Goal: Task Accomplishment & Management: Use online tool/utility

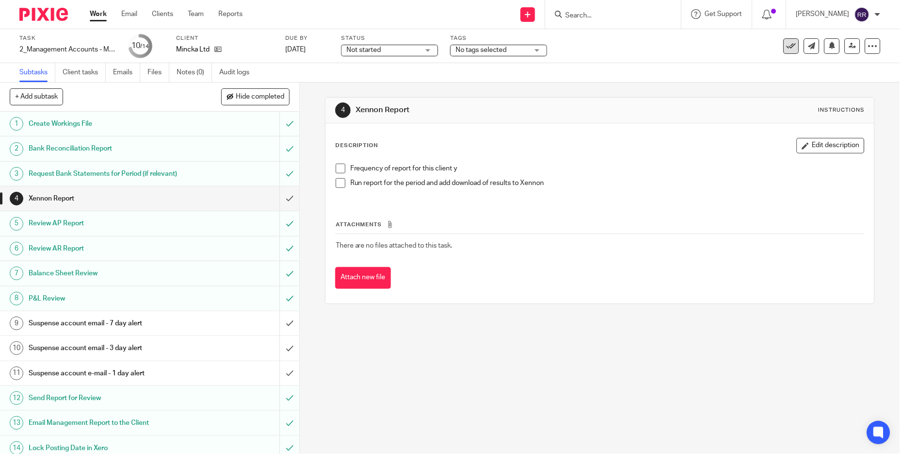
click at [786, 43] on icon at bounding box center [791, 46] width 10 height 10
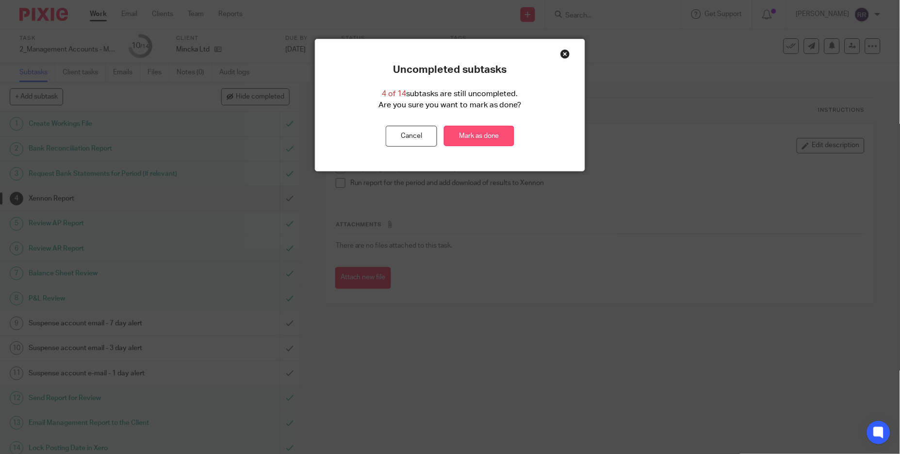
click at [468, 137] on link "Mark as done" at bounding box center [479, 136] width 70 height 21
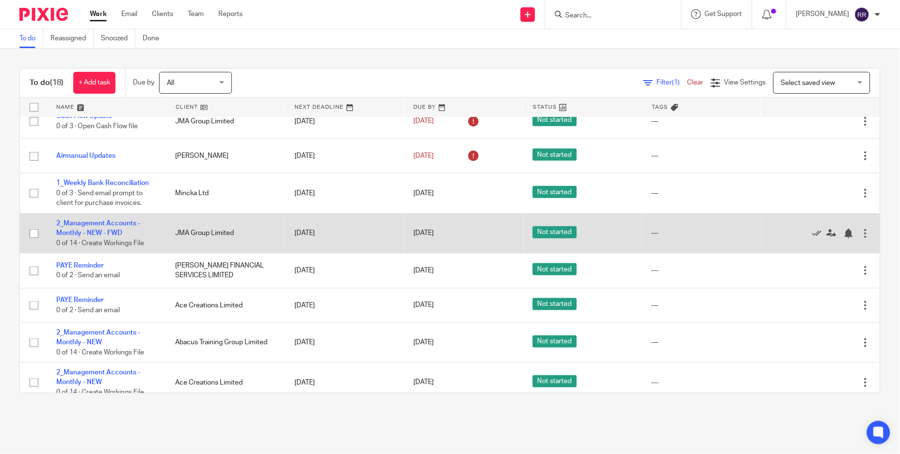
scroll to position [218, 0]
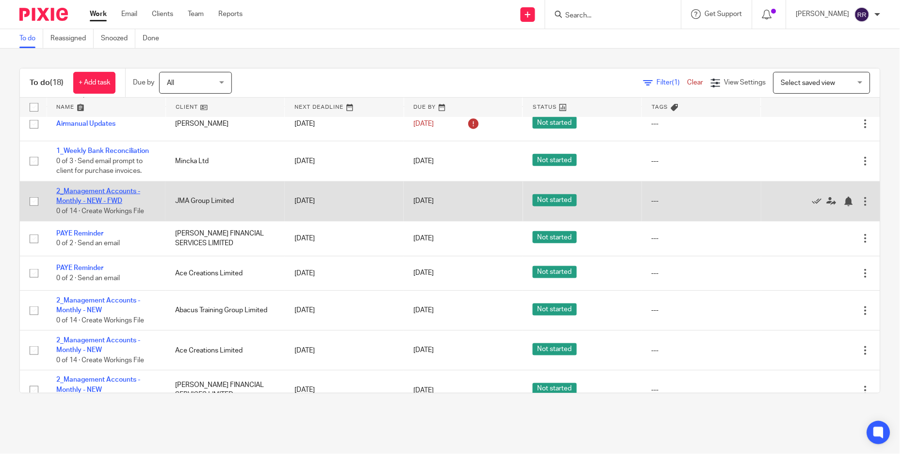
click at [121, 199] on link "2_Management Accounts - Monthly - NEW - FWD" at bounding box center [98, 196] width 84 height 16
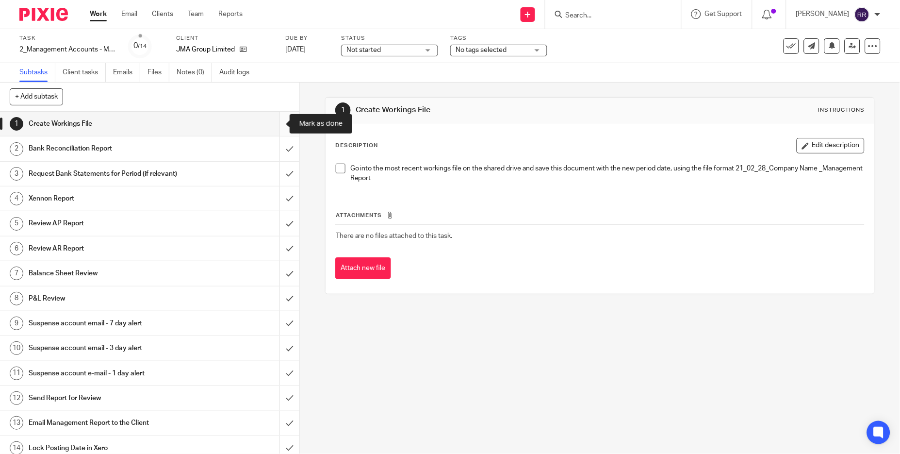
click at [273, 127] on input "submit" at bounding box center [149, 124] width 299 height 24
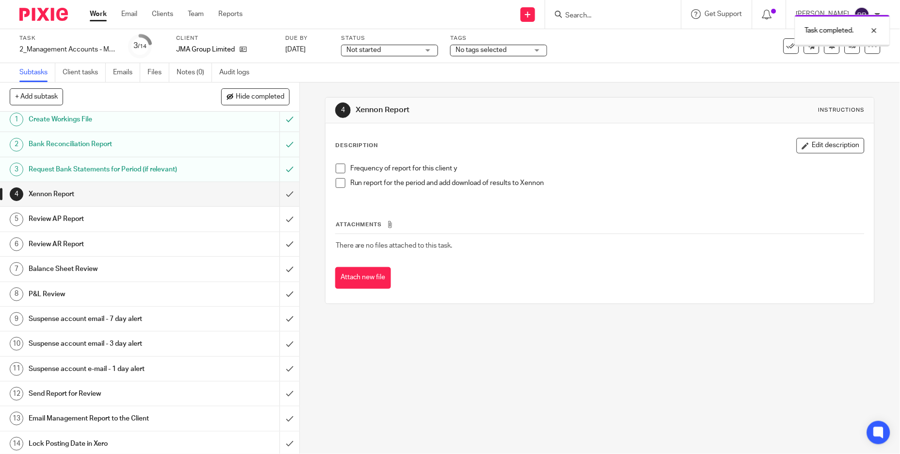
scroll to position [8, 0]
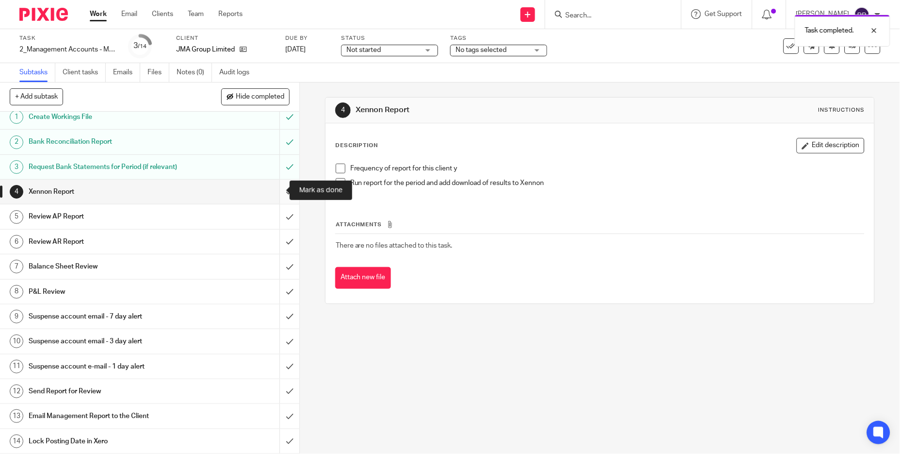
click at [276, 190] on input "submit" at bounding box center [149, 191] width 299 height 24
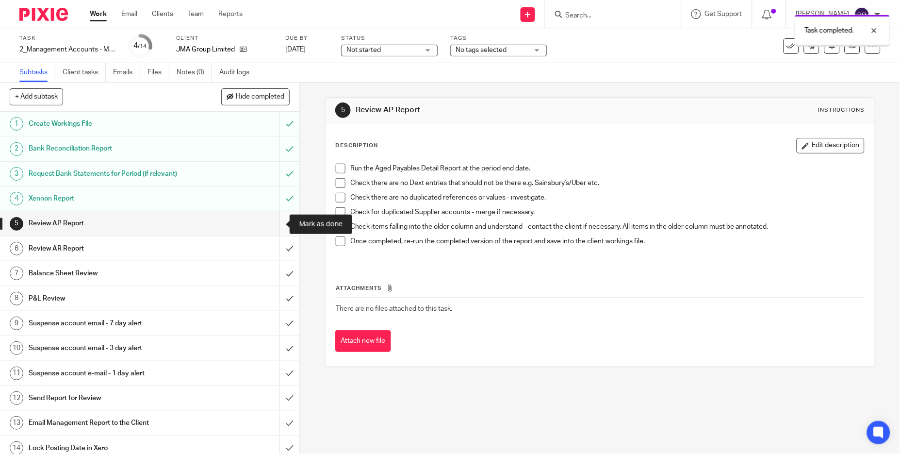
click at [278, 224] on input "submit" at bounding box center [149, 223] width 299 height 24
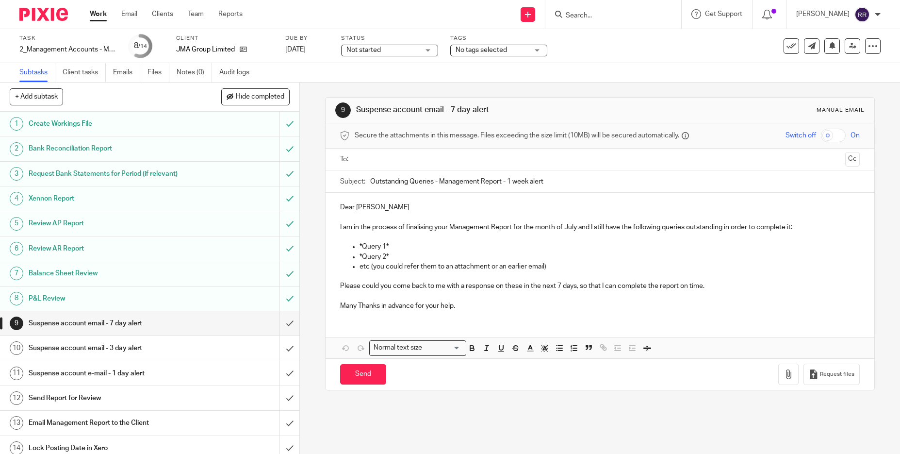
click at [210, 417] on div "Email Management Report to the Client" at bounding box center [150, 422] width 242 height 15
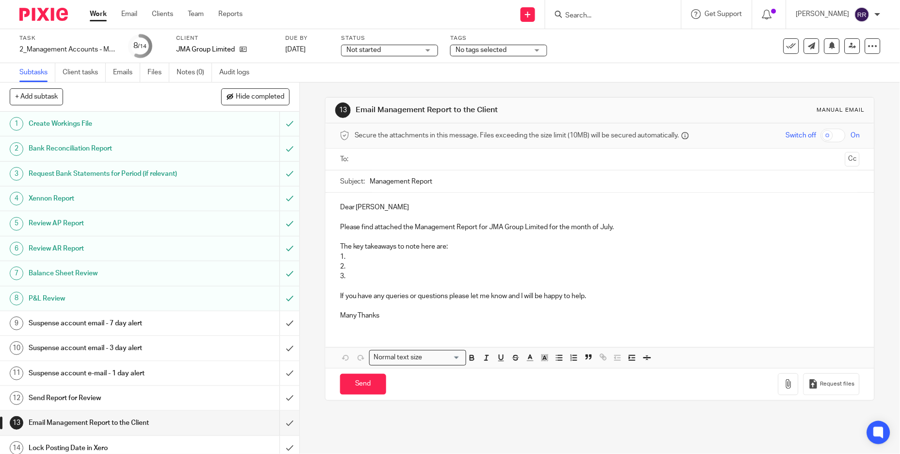
click at [386, 276] on p "3." at bounding box center [600, 276] width 520 height 10
click at [370, 207] on p "Dear Jonathan" at bounding box center [600, 207] width 520 height 10
click at [608, 224] on p "Please find attached the Management Report for JMA Group Limited for the month …" at bounding box center [600, 227] width 520 height 10
click at [475, 181] on input "Management Report" at bounding box center [615, 181] width 490 height 22
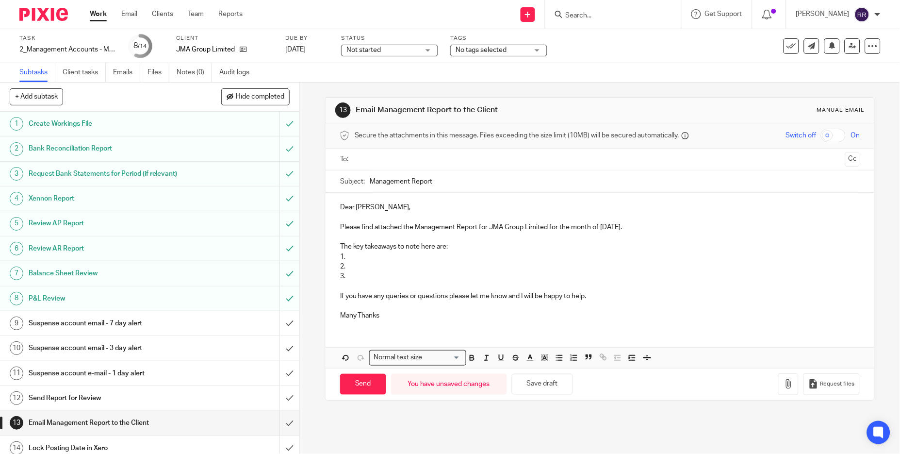
paste input "JMA Group Limited"
type input "Management Report JMA Group Limited July 2025"
click at [491, 163] on input "text" at bounding box center [599, 159] width 483 height 11
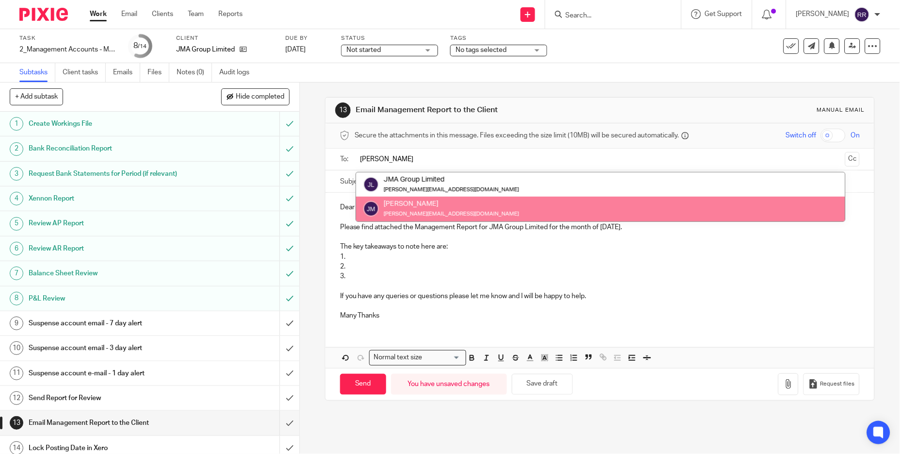
type input "Jon"
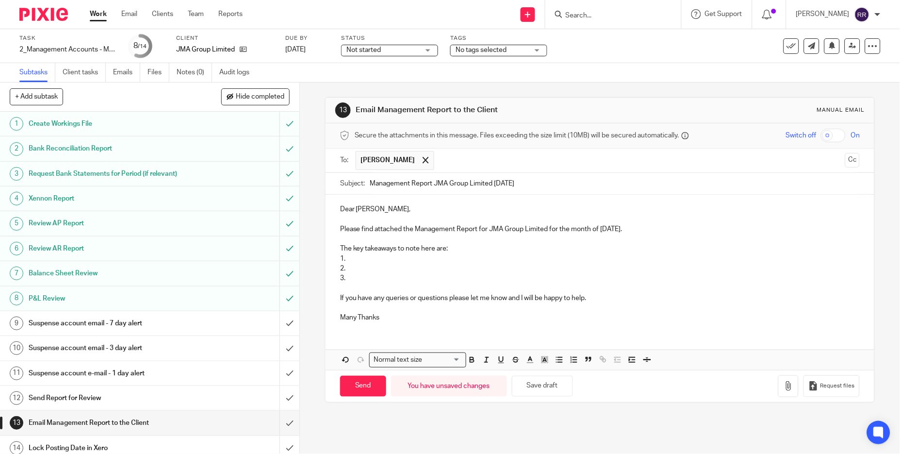
click at [845, 160] on button "Cc" at bounding box center [852, 160] width 15 height 15
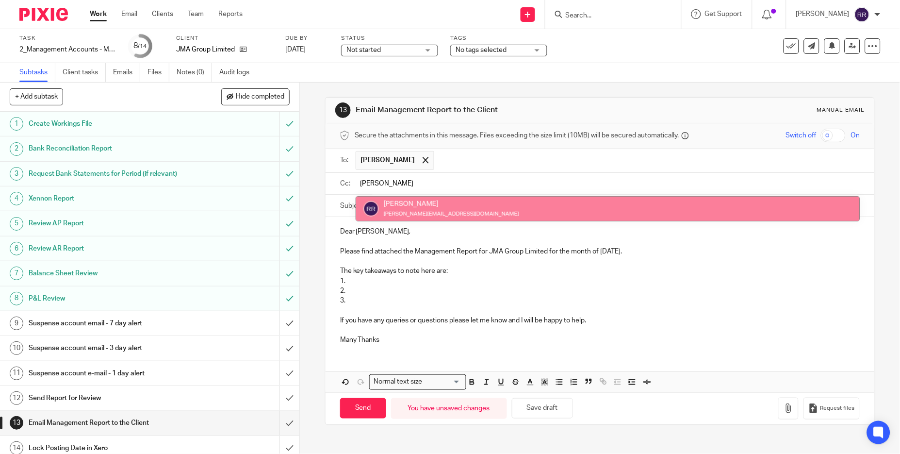
type input "ronn"
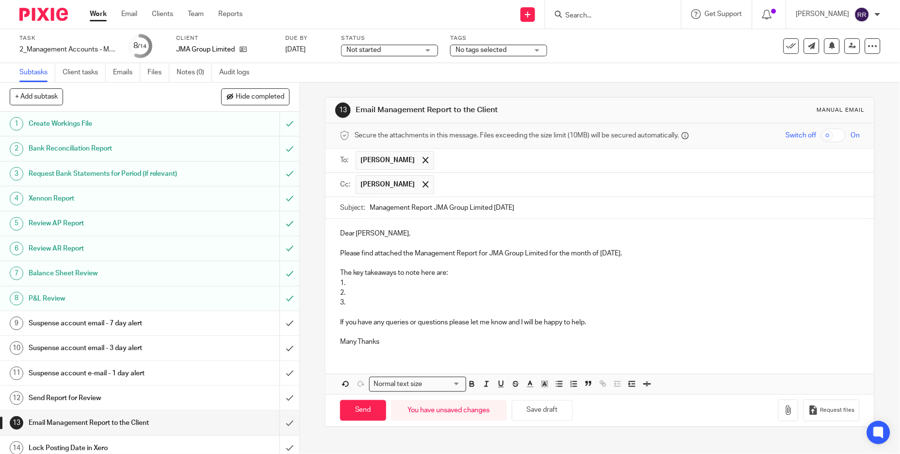
click at [359, 304] on p "3." at bounding box center [600, 302] width 520 height 10
drag, startPoint x: 349, startPoint y: 297, endPoint x: 331, endPoint y: 277, distance: 26.8
click at [331, 277] on div "Dear Jon, Please find attached the Management Report for JMA Group Limited for …" at bounding box center [599, 286] width 549 height 135
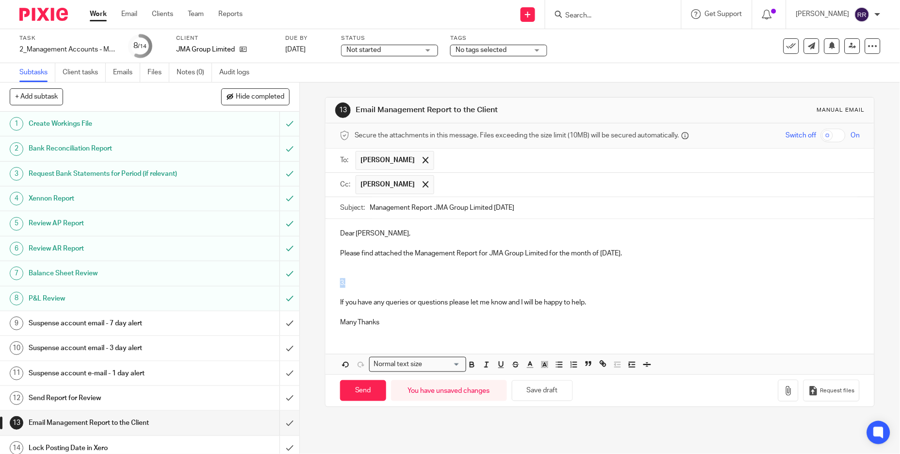
drag, startPoint x: 349, startPoint y: 285, endPoint x: 333, endPoint y: 281, distance: 16.5
click at [333, 281] on div "Dear Jon, Please find attached the Management Report for JMA Group Limited for …" at bounding box center [599, 276] width 549 height 115
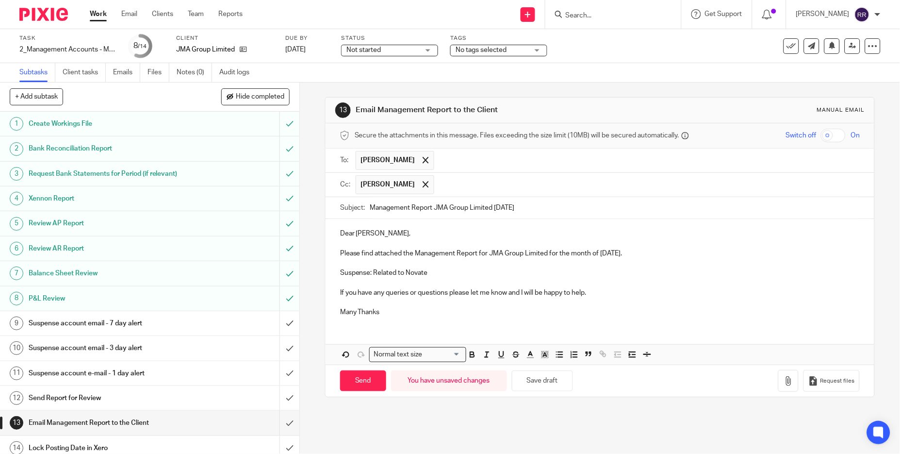
click at [368, 265] on p at bounding box center [600, 263] width 520 height 10
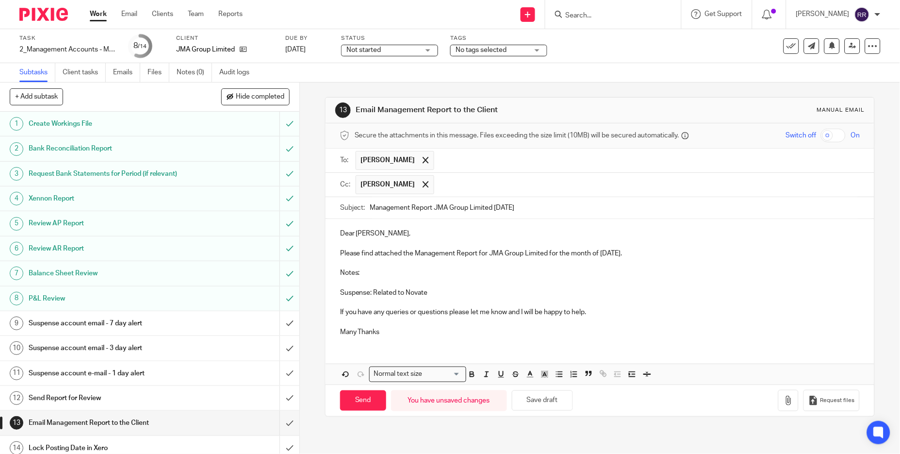
click at [428, 293] on p "Suspense: Related to Novate" at bounding box center [600, 293] width 520 height 10
drag, startPoint x: 390, startPoint y: 333, endPoint x: 305, endPoint y: 321, distance: 86.2
click at [305, 321] on div "13 Email Management Report to the Client Manual email Secure the attachments in…" at bounding box center [600, 267] width 600 height 371
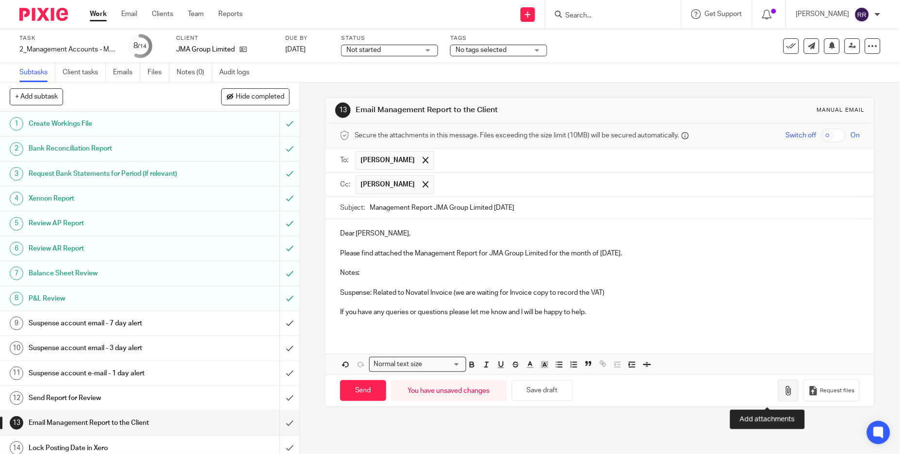
click at [778, 384] on button "button" at bounding box center [788, 390] width 20 height 22
click at [783, 395] on icon "button" at bounding box center [788, 391] width 10 height 10
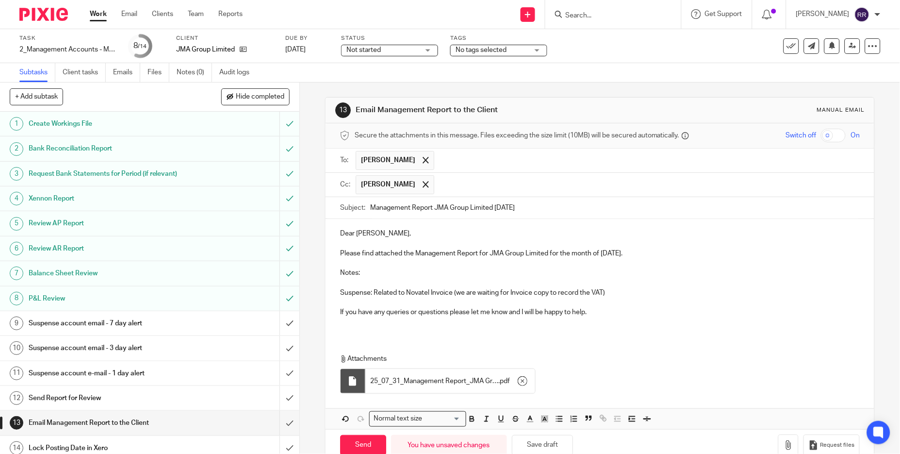
click at [417, 293] on p "Suspense: Related to Novatel Invoice (we are waiting for Invoice copy to record…" at bounding box center [600, 293] width 520 height 10
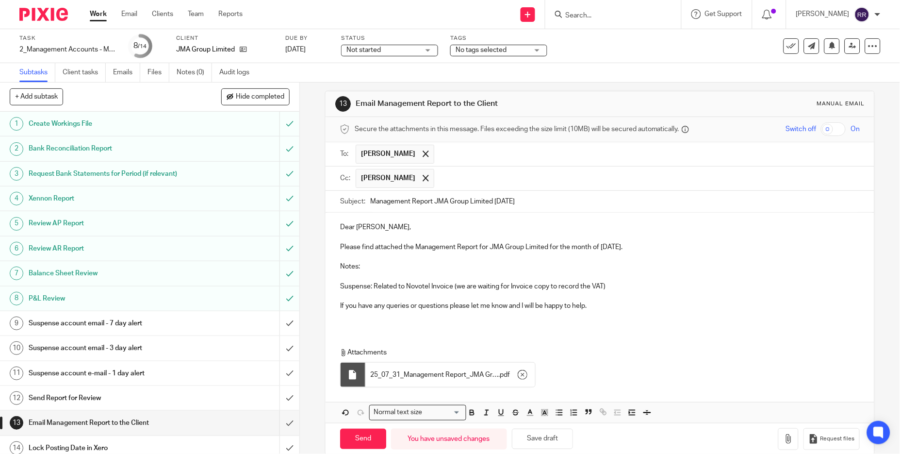
scroll to position [26, 0]
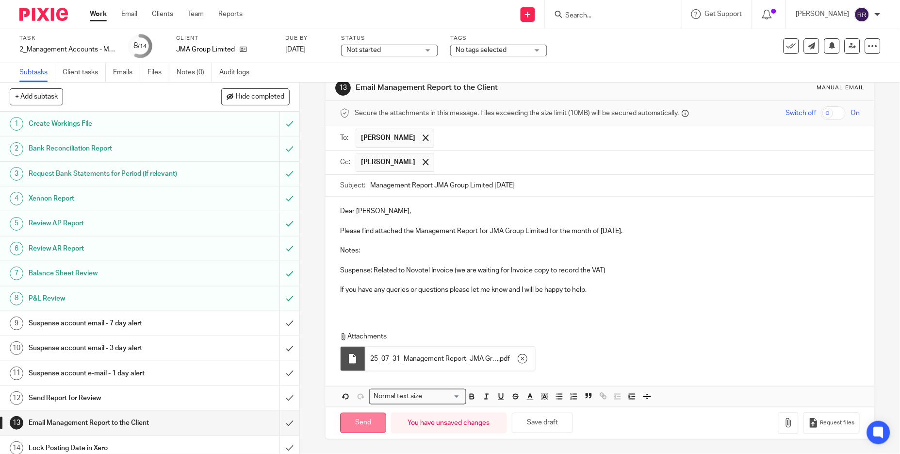
click at [368, 421] on input "Send" at bounding box center [363, 422] width 46 height 21
type input "Sent"
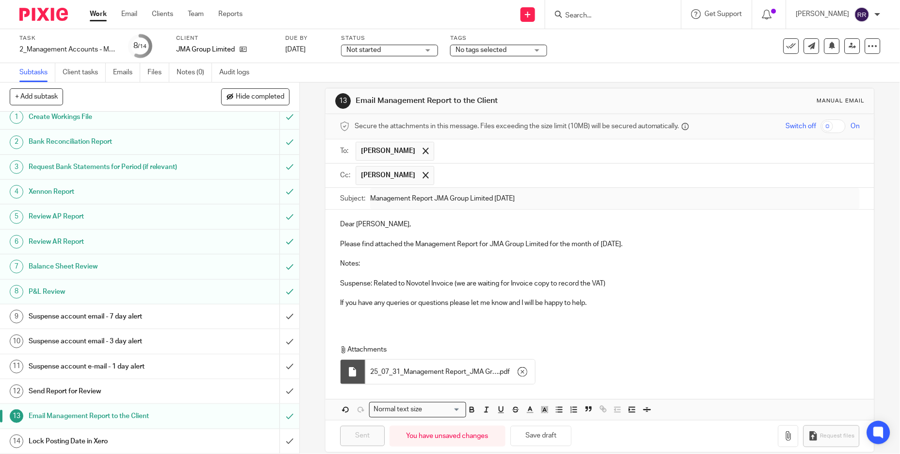
scroll to position [0, 0]
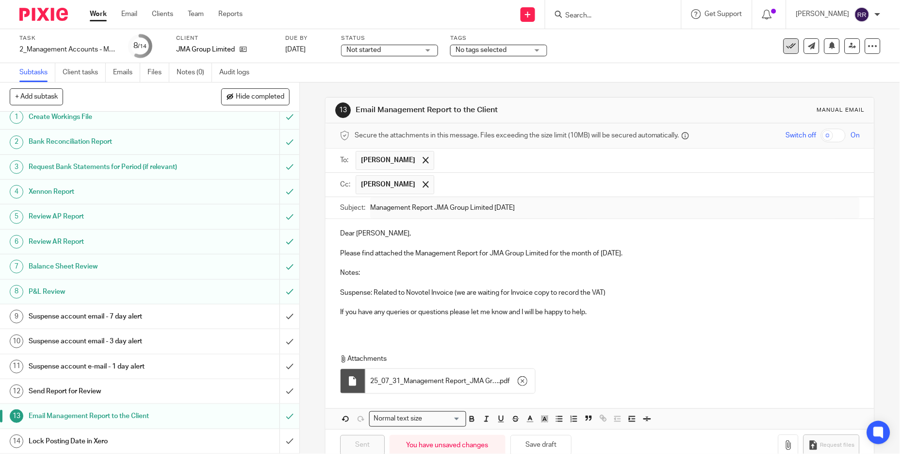
click at [786, 49] on icon at bounding box center [791, 46] width 10 height 10
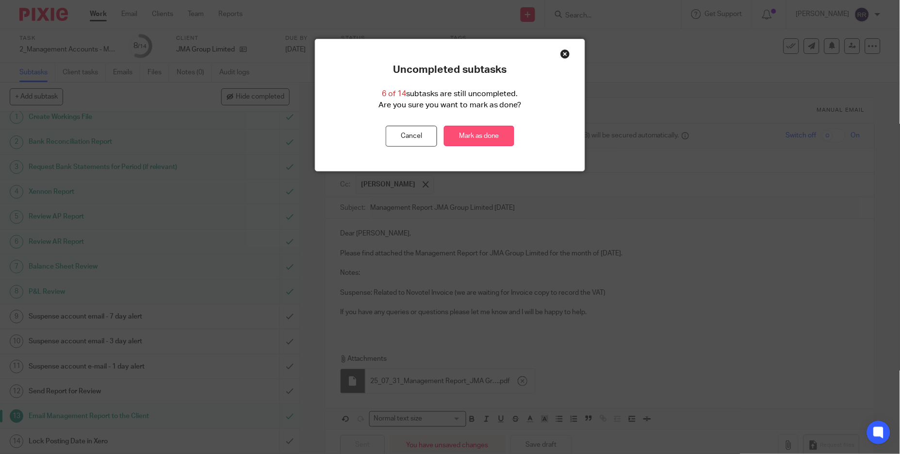
click at [485, 132] on link "Mark as done" at bounding box center [479, 136] width 70 height 21
